Goal: Task Accomplishment & Management: Complete application form

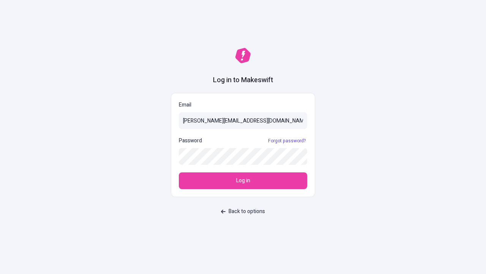
type input "sasha+test-ui@makeswift.com"
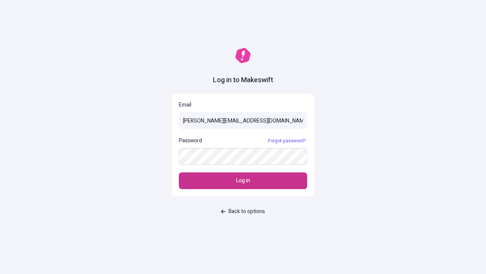
click at [243, 180] on span "Log in" at bounding box center [243, 180] width 14 height 8
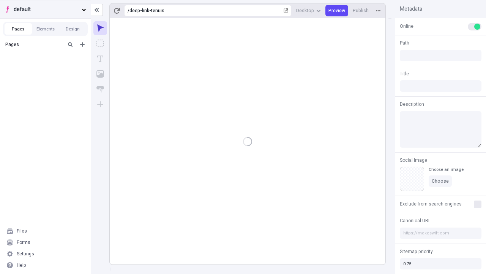
click at [45, 9] on span "default" at bounding box center [46, 9] width 65 height 8
type input "/deep-link-tenuis"
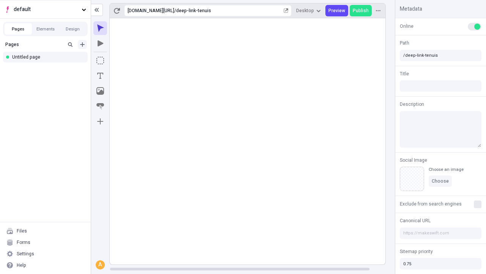
click at [82, 44] on icon "Add new" at bounding box center [82, 44] width 5 height 5
click at [47, 69] on div "Blank page" at bounding box center [47, 70] width 73 height 11
type input "/deep-link-amissio"
click at [82, 44] on icon "Add new" at bounding box center [82, 44] width 5 height 5
click at [47, 69] on div "Blank page" at bounding box center [47, 68] width 73 height 11
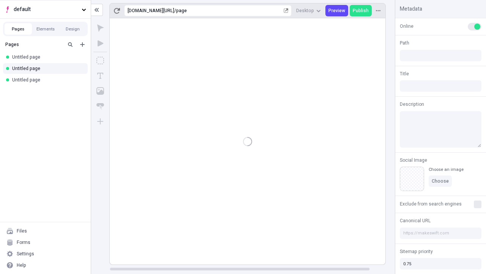
type input "/page"
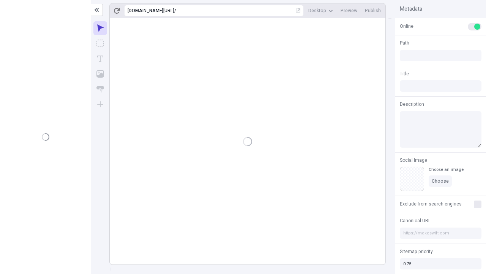
type input "/deep-link-amissio"
